Goal: Transaction & Acquisition: Purchase product/service

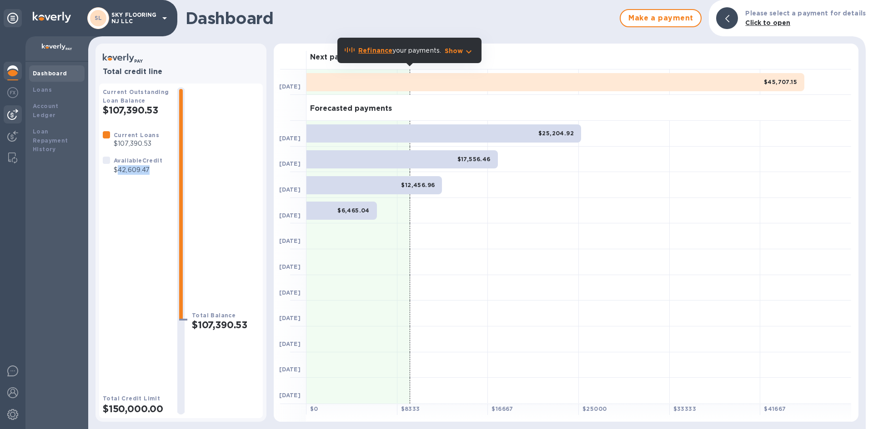
click at [13, 118] on img at bounding box center [12, 114] width 11 height 11
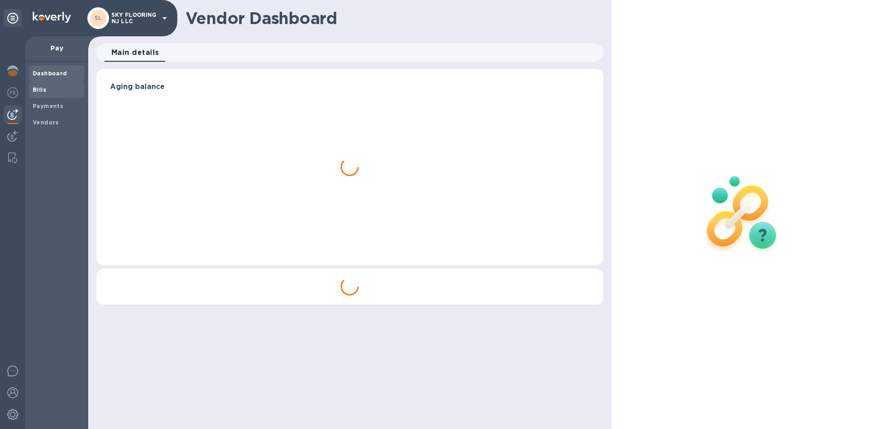
click at [31, 93] on div "Bills" at bounding box center [56, 90] width 55 height 16
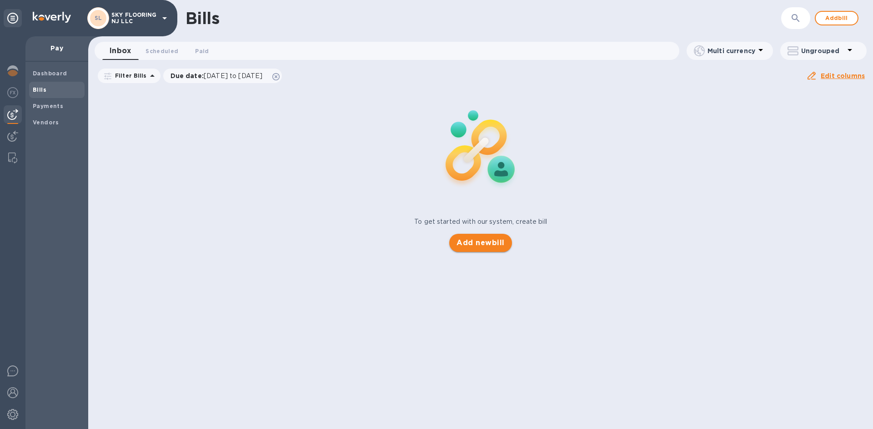
click at [490, 244] on span "Add new bill" at bounding box center [480, 243] width 48 height 11
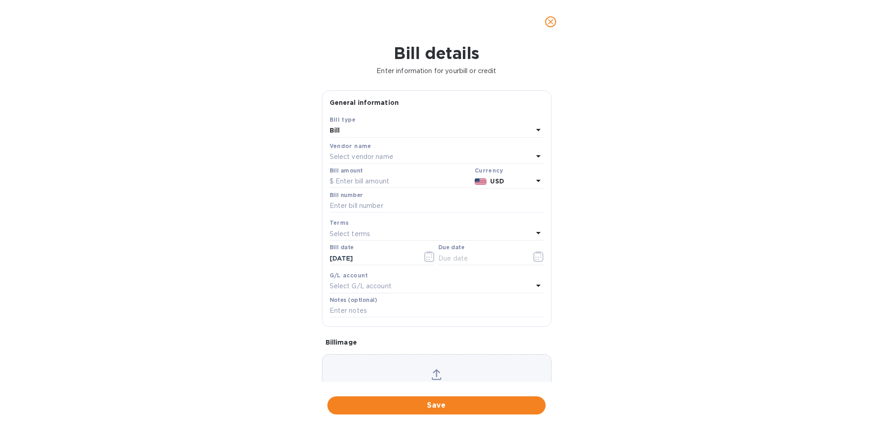
click at [419, 155] on div "Select vendor name" at bounding box center [430, 157] width 203 height 13
click at [464, 143] on div "Vendor name" at bounding box center [436, 146] width 214 height 10
click at [460, 156] on div "Select vendor name" at bounding box center [430, 157] width 203 height 13
click at [530, 145] on div "Vendor name" at bounding box center [436, 146] width 214 height 10
click at [533, 158] on icon at bounding box center [538, 156] width 11 height 11
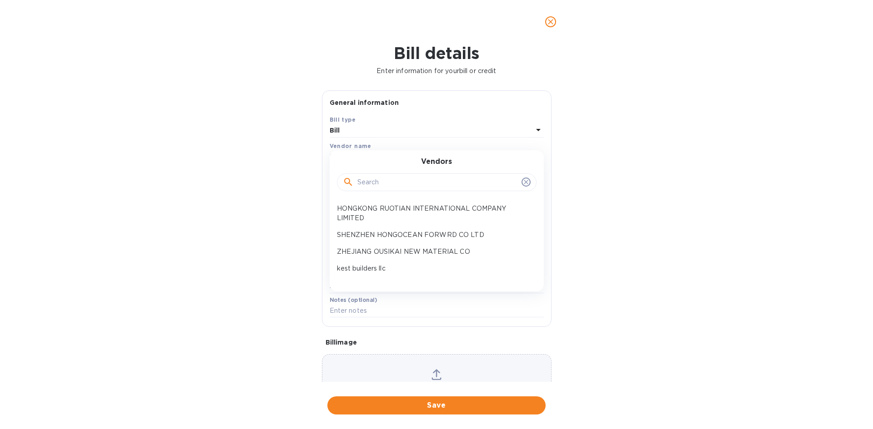
click at [533, 158] on div "Vendors" at bounding box center [436, 177] width 214 height 39
click at [458, 236] on p "SHENZHEN HONGOCEAN FORWRD CO LTD" at bounding box center [433, 235] width 192 height 10
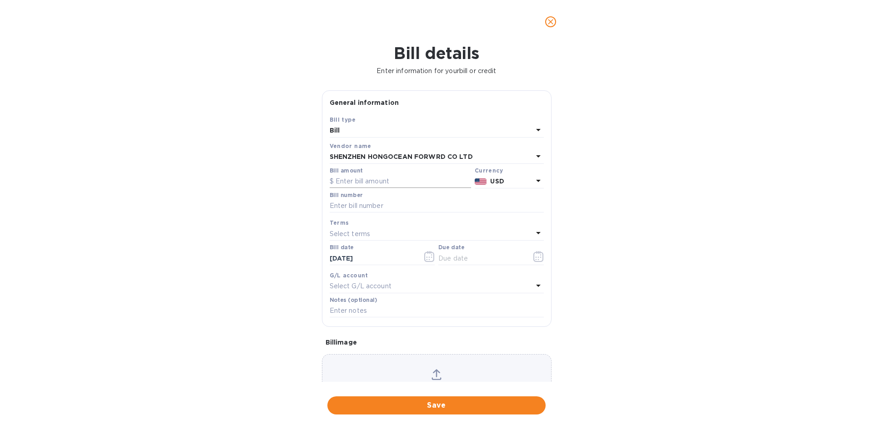
click at [368, 183] on input "text" at bounding box center [399, 182] width 141 height 14
type input "42,000"
click at [394, 237] on div "Select terms" at bounding box center [430, 234] width 203 height 13
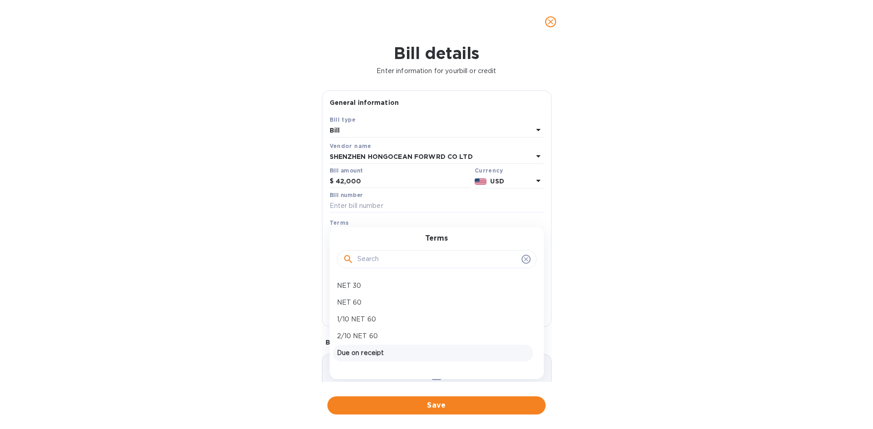
click at [395, 350] on p "Due on receipt" at bounding box center [433, 354] width 192 height 10
type input "[DATE]"
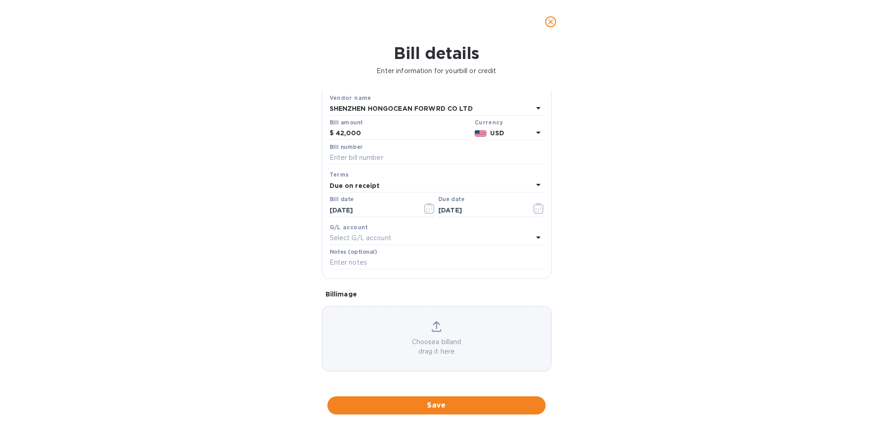
scroll to position [49, 0]
click at [394, 267] on input "text" at bounding box center [436, 263] width 214 height 14
paste input "HO250619007 HO250703015 HO250701003 HO250701004 HO250701005"
type input "HO250619007 HO250703015 HO250701003 HO250701004 HO250701005"
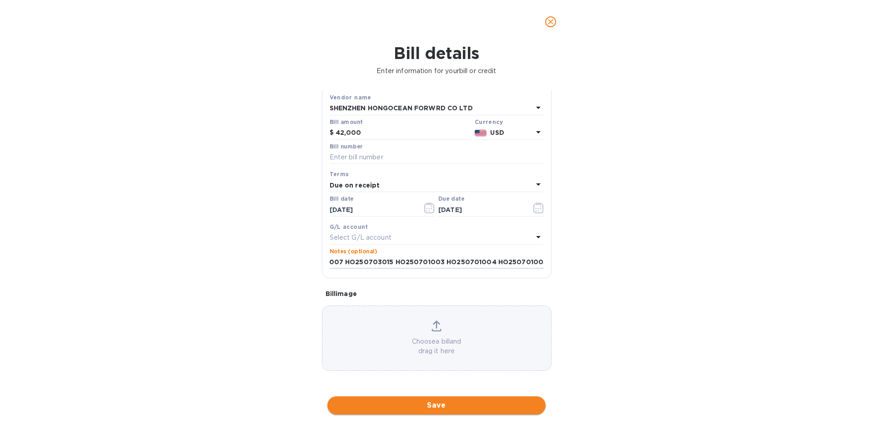
scroll to position [0, 0]
click at [436, 407] on span "Save" at bounding box center [436, 405] width 204 height 11
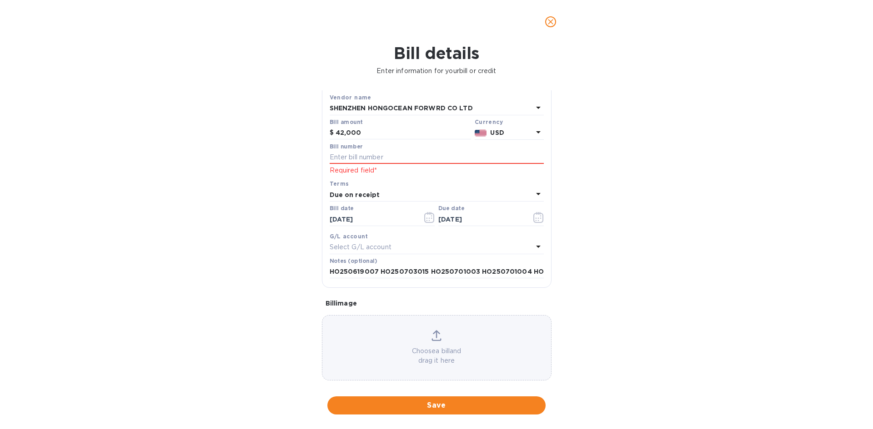
click at [373, 144] on div "Bill number" at bounding box center [436, 154] width 214 height 21
click at [371, 151] on input "text" at bounding box center [436, 158] width 214 height 14
paste input "HO250619007 HO250703015 HO250701003 HO250701004 HO250701005"
type input "HO250619007 HO250703015 HO250701003 HO250701004 HO250701005"
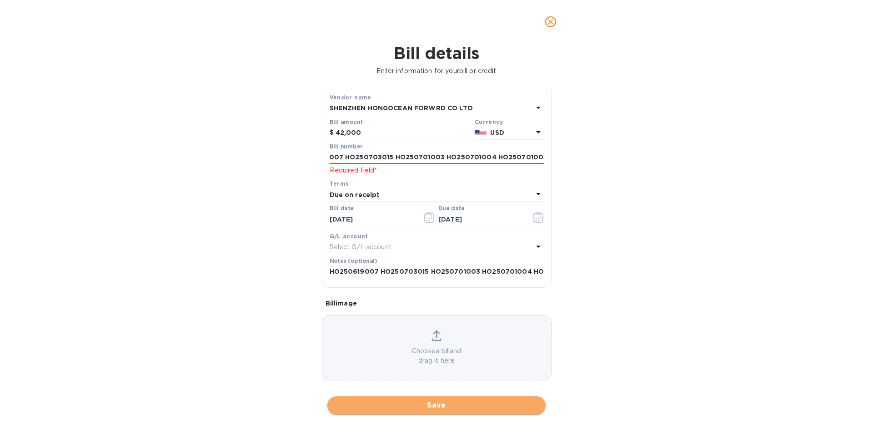
click at [385, 406] on span "Save" at bounding box center [436, 405] width 204 height 11
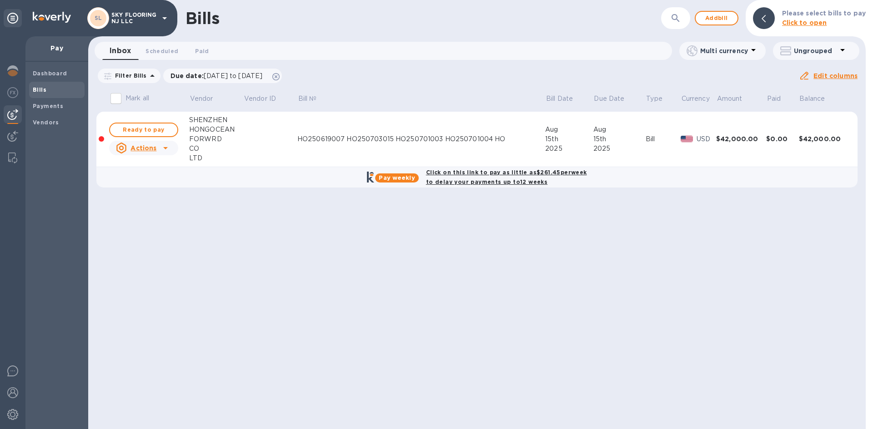
click at [450, 175] on b "Click on this link to pay as little as $261.45 per week to delay your payments …" at bounding box center [506, 177] width 161 height 16
click at [464, 174] on b "Click on this link to pay as little as $261.45 per week to delay your payments …" at bounding box center [506, 177] width 161 height 16
checkbox input "true"
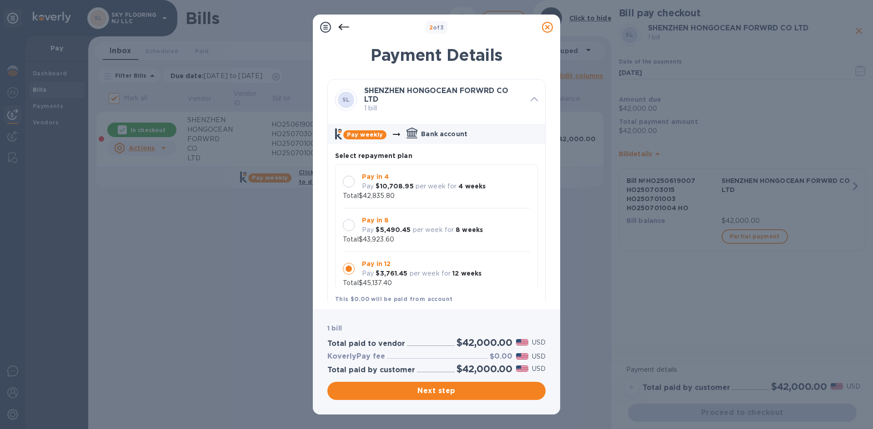
scroll to position [9, 0]
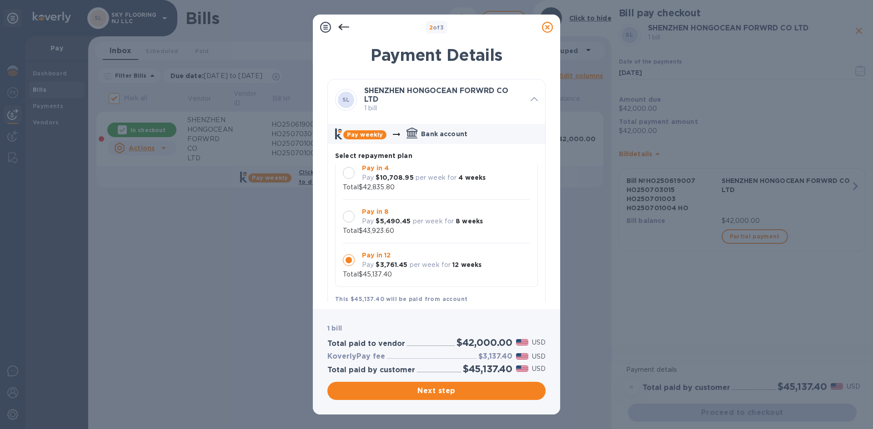
click at [434, 183] on p "per week for" at bounding box center [435, 178] width 41 height 10
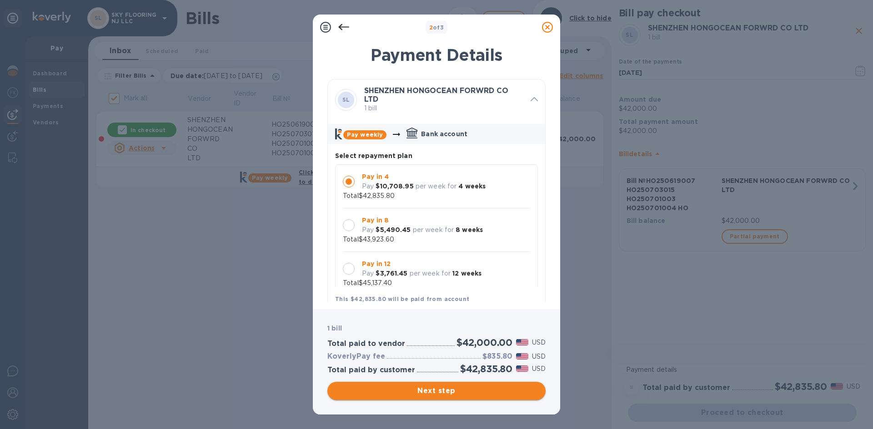
click at [510, 396] on span "Next step" at bounding box center [436, 391] width 204 height 11
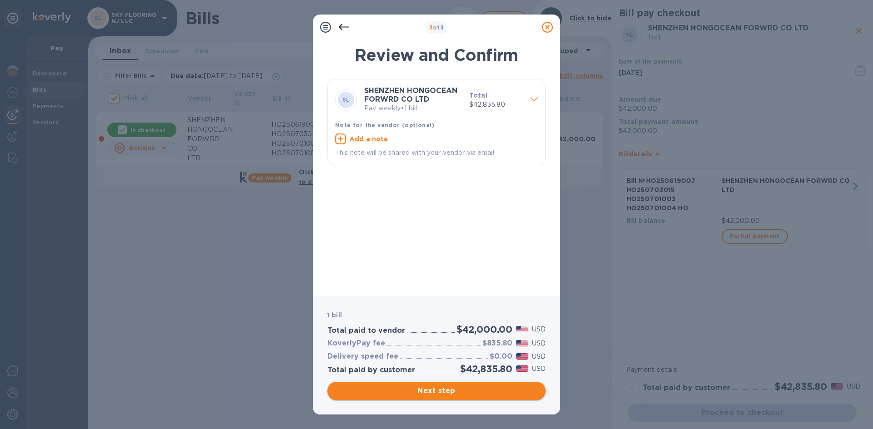
click at [510, 396] on span "Next step" at bounding box center [436, 391] width 204 height 11
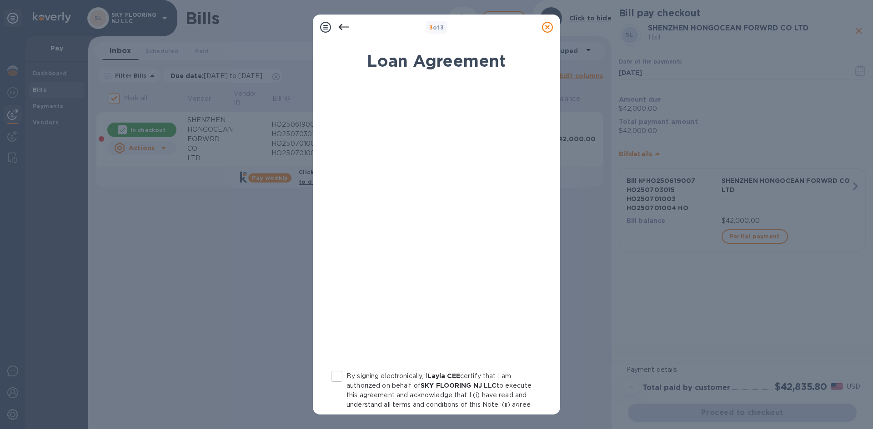
click at [342, 376] on input "By signing electronically, I Layla CEE certify that I am authorized on behalf o…" at bounding box center [336, 376] width 19 height 19
checkbox input "true"
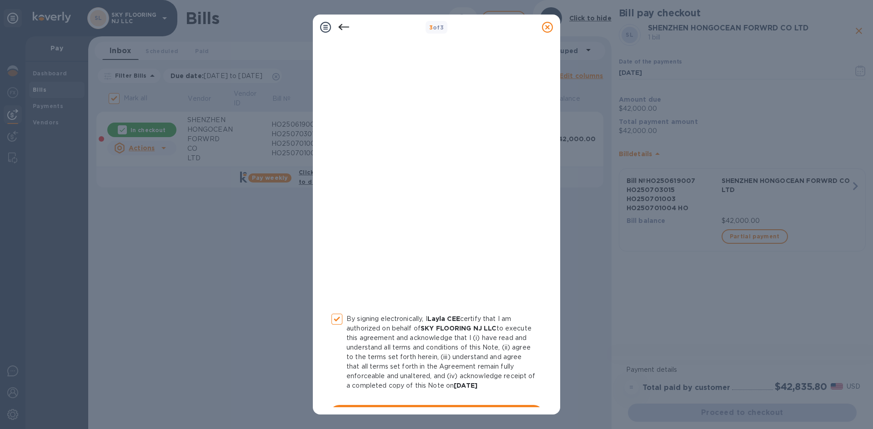
scroll to position [88, 0]
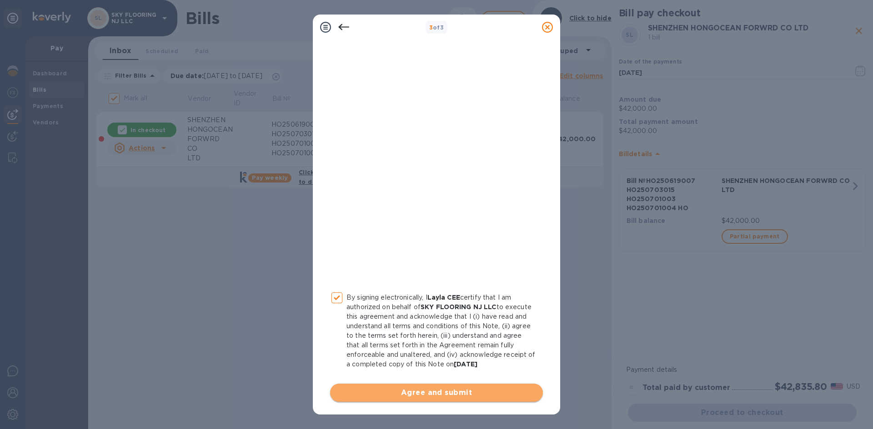
click at [499, 392] on span "Agree and submit" at bounding box center [436, 393] width 198 height 11
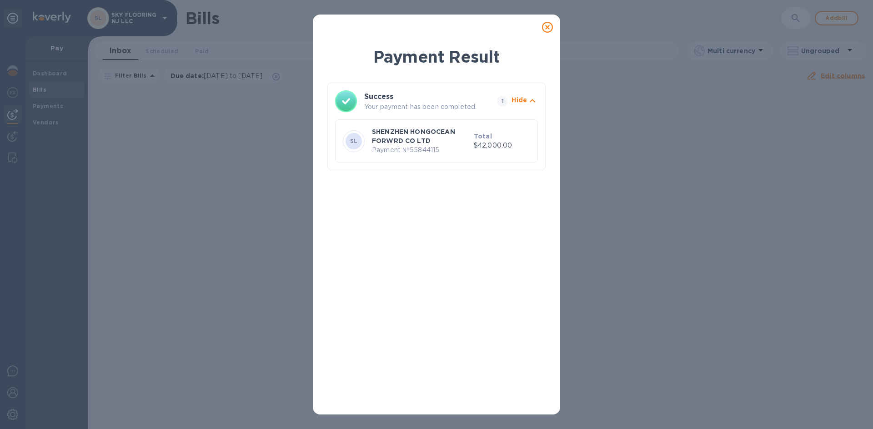
click at [218, 128] on div "Payment Result Success Your payment has been completed. 1 Hide SL SHENZHEN HONG…" at bounding box center [436, 214] width 873 height 429
click at [551, 31] on icon at bounding box center [547, 27] width 11 height 11
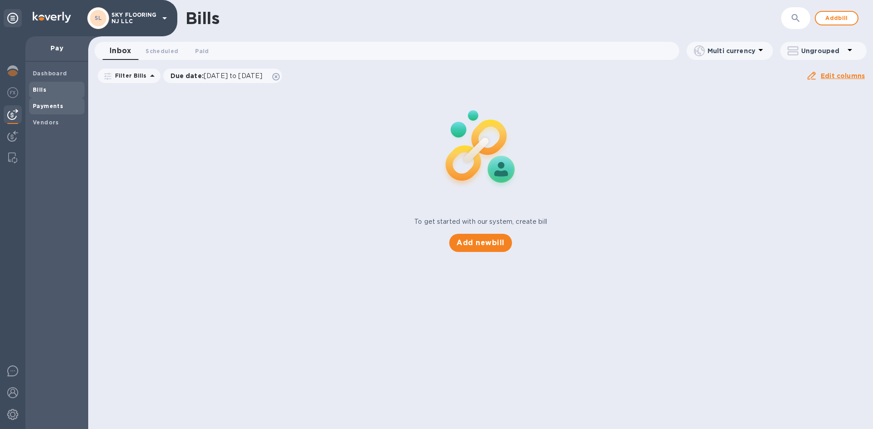
click at [43, 105] on b "Payments" at bounding box center [48, 106] width 30 height 7
